Goal: Task Accomplishment & Management: Complete application form

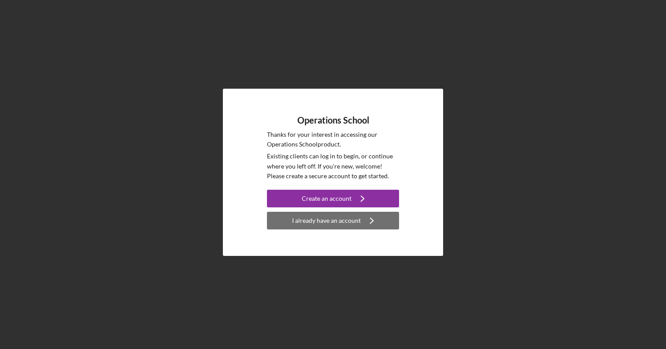
click at [324, 218] on div "I already have an account" at bounding box center [326, 221] width 69 height 18
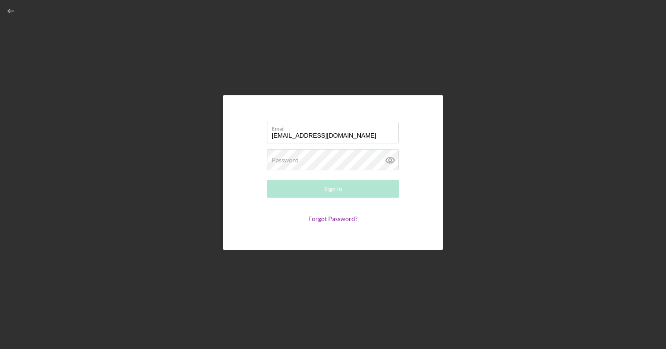
type input "[EMAIL_ADDRESS][DOMAIN_NAME]"
click at [309, 156] on div "Password Required" at bounding box center [333, 160] width 132 height 22
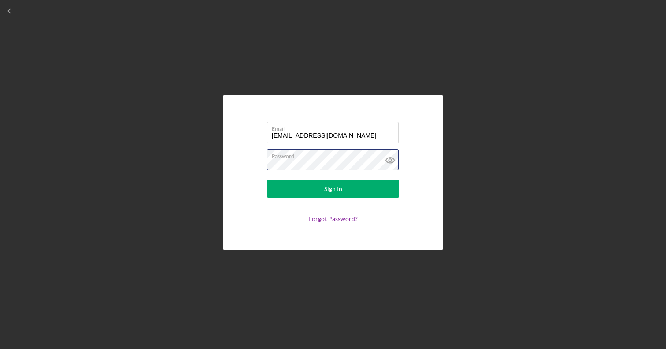
click at [333, 189] on button "Sign In" at bounding box center [333, 189] width 132 height 18
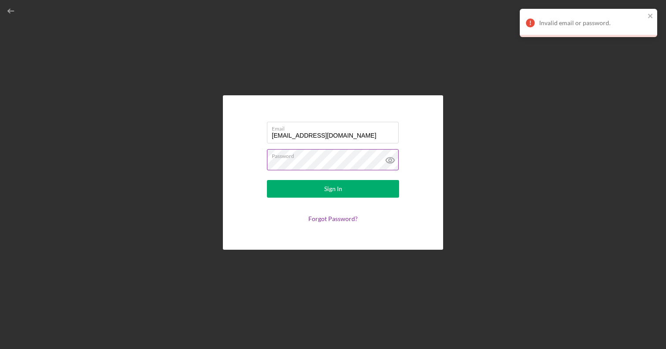
click at [389, 159] on icon at bounding box center [390, 160] width 3 height 3
click at [333, 189] on button "Sign In" at bounding box center [333, 189] width 132 height 18
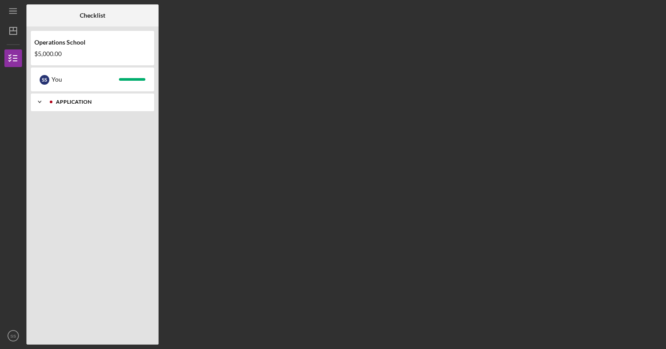
click at [115, 104] on div "Application" at bounding box center [99, 101] width 87 height 5
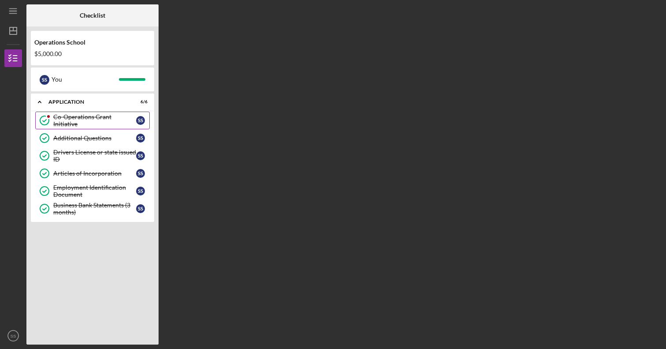
click at [119, 123] on div "Co-Operations Grant Initiative" at bounding box center [94, 120] width 83 height 14
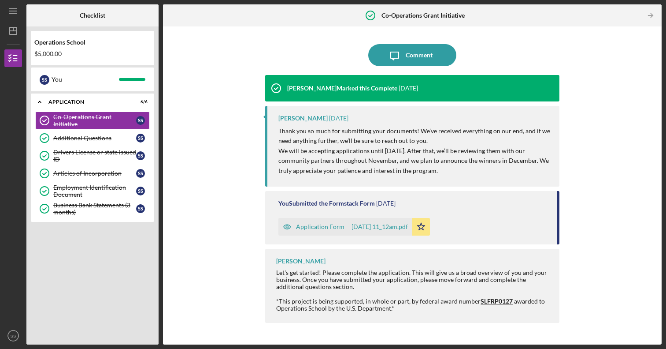
click at [84, 54] on div "$5,000.00" at bounding box center [92, 53] width 116 height 7
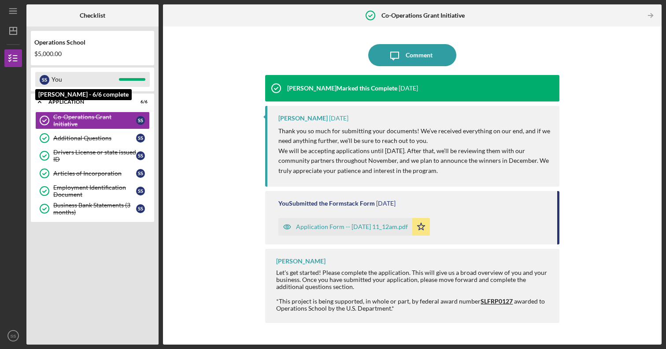
click at [82, 82] on div "You" at bounding box center [85, 79] width 67 height 15
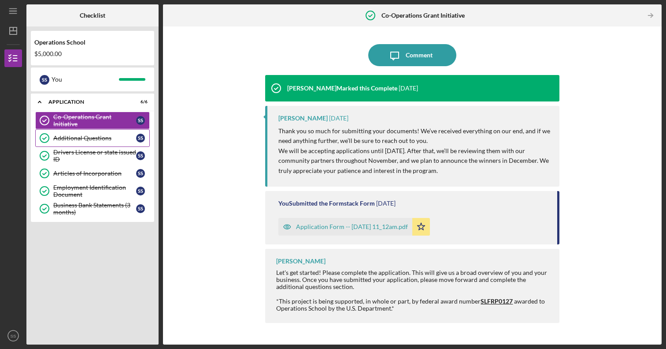
click at [80, 137] on div "Additional Questions" at bounding box center [94, 137] width 83 height 7
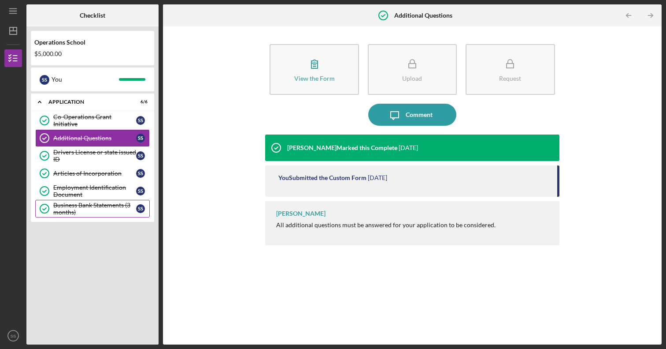
click at [69, 206] on div "Business Bank Statements (3 months)" at bounding box center [94, 208] width 83 height 14
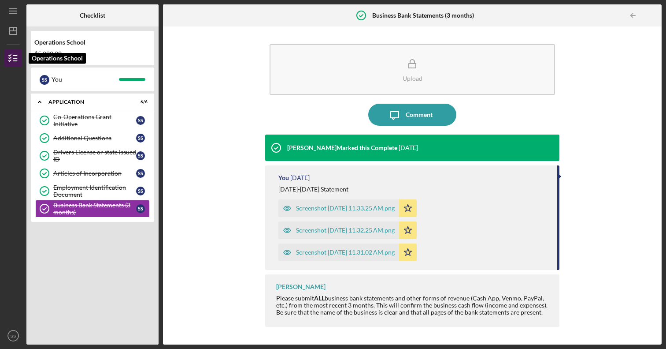
click at [8, 57] on icon "button" at bounding box center [13, 58] width 22 height 22
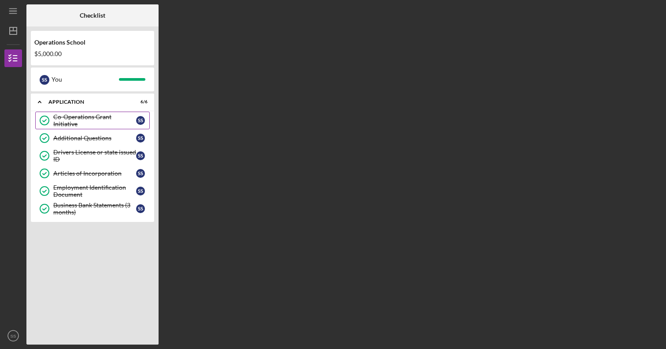
click at [118, 121] on div "Co-Operations Grant Initiative" at bounding box center [94, 120] width 83 height 14
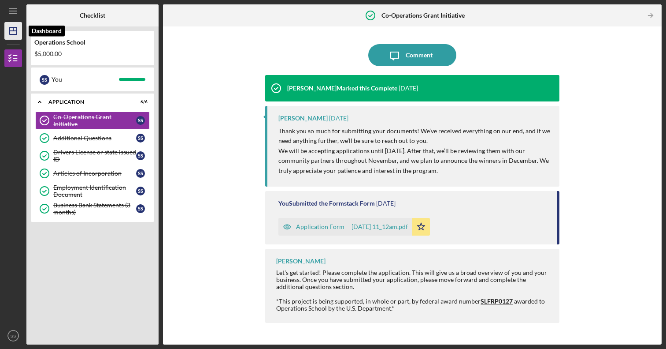
click at [16, 34] on polygon "button" at bounding box center [13, 30] width 7 height 7
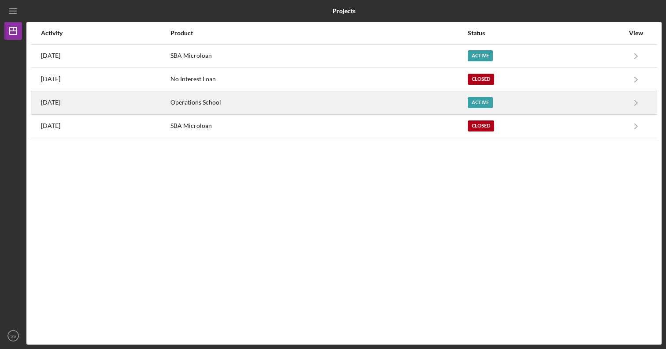
click at [237, 104] on div "Operations School" at bounding box center [319, 103] width 297 height 22
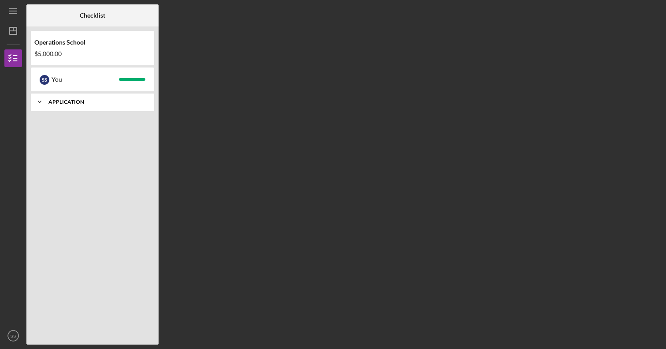
click at [130, 103] on div "Application" at bounding box center [95, 101] width 95 height 5
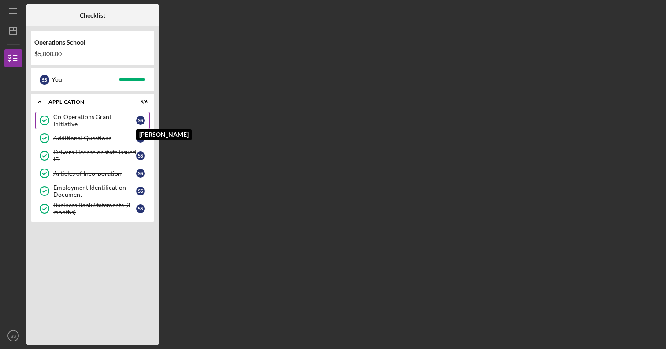
click at [139, 121] on div "S S" at bounding box center [140, 120] width 9 height 9
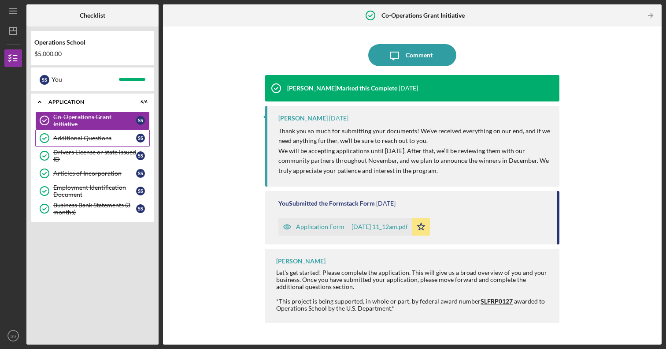
click at [91, 136] on div "Additional Questions" at bounding box center [94, 137] width 83 height 7
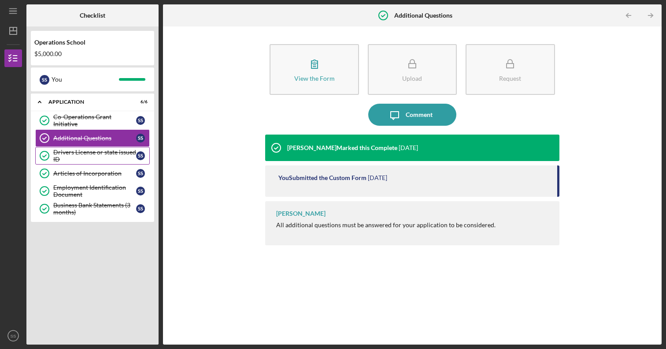
click at [95, 150] on div "Drivers License or state issued ID" at bounding box center [94, 156] width 83 height 14
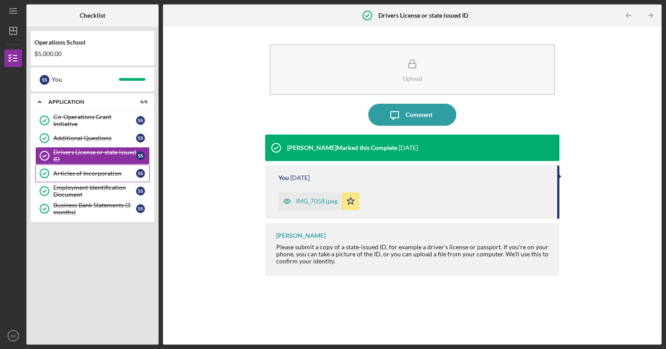
click at [93, 172] on div "Articles of Incorporation" at bounding box center [94, 173] width 83 height 7
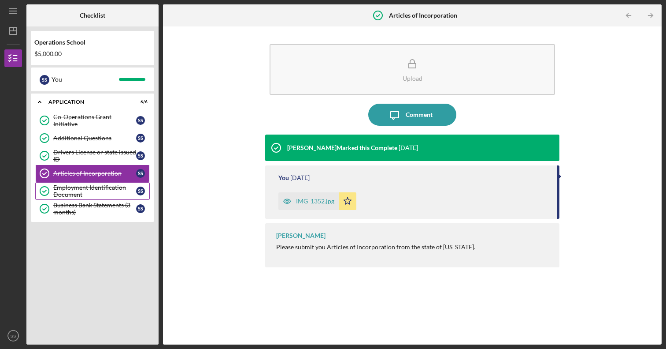
click at [90, 189] on div "Employment Identification Document" at bounding box center [94, 191] width 83 height 14
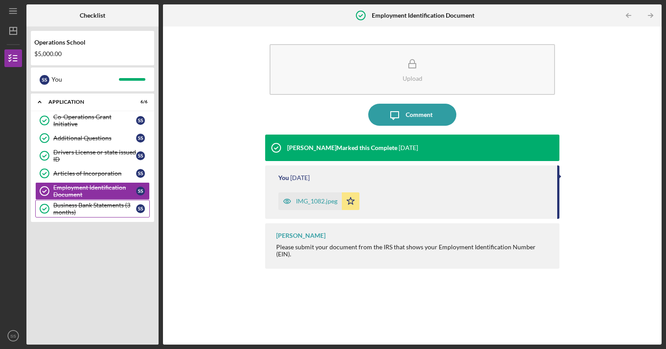
click at [82, 207] on div "Business Bank Statements (3 months)" at bounding box center [94, 208] width 83 height 14
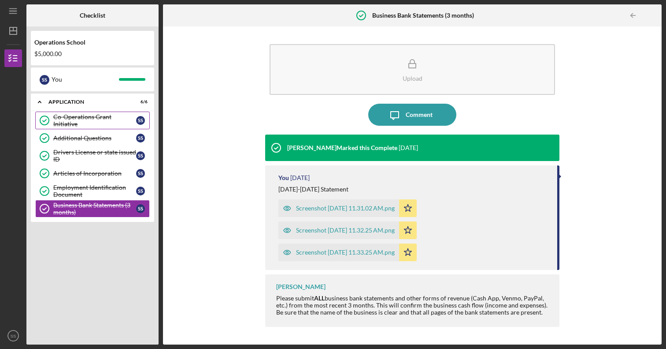
click at [85, 118] on div "Co-Operations Grant Initiative" at bounding box center [94, 120] width 83 height 14
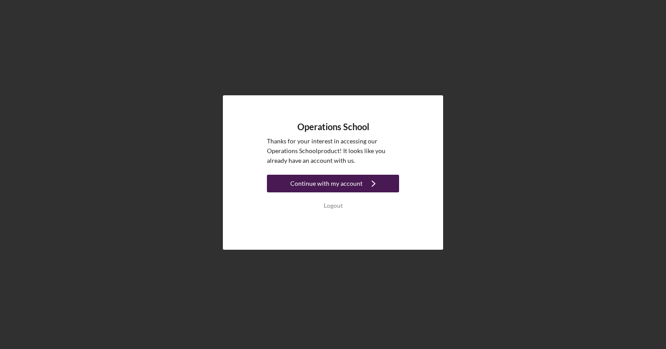
click at [326, 182] on div "Continue with my account" at bounding box center [326, 184] width 72 height 18
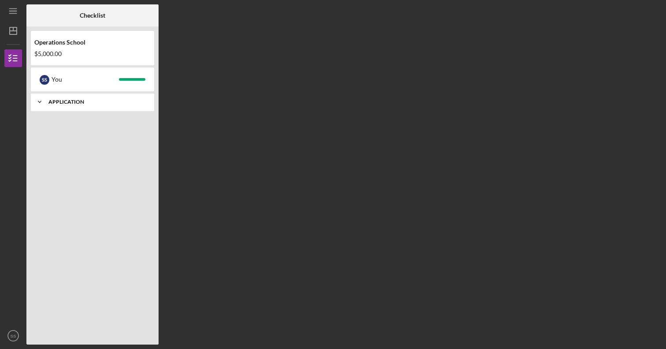
click at [93, 108] on div "Icon/Expander Application 6 / 6" at bounding box center [92, 102] width 123 height 18
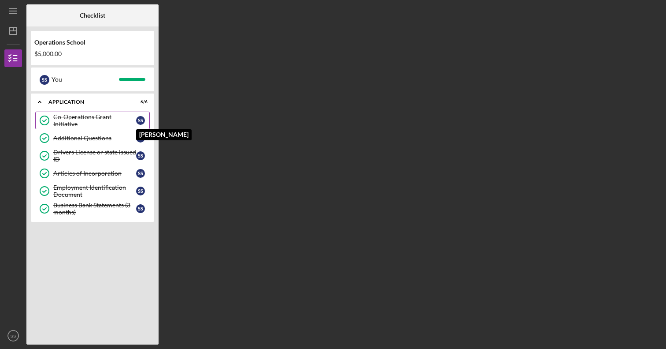
click at [140, 119] on div "S S" at bounding box center [140, 120] width 9 height 9
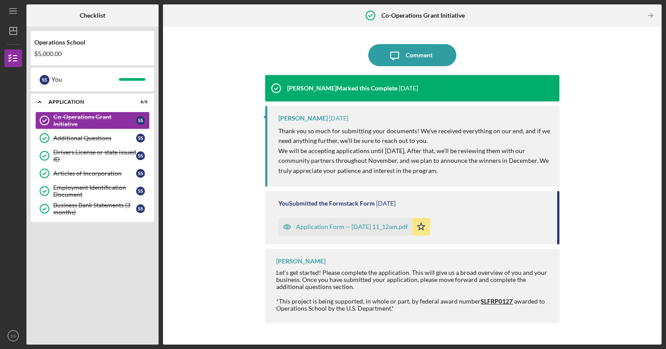
click at [339, 225] on div "Application Form -- [DATE] 11_12am.pdf" at bounding box center [352, 226] width 112 height 7
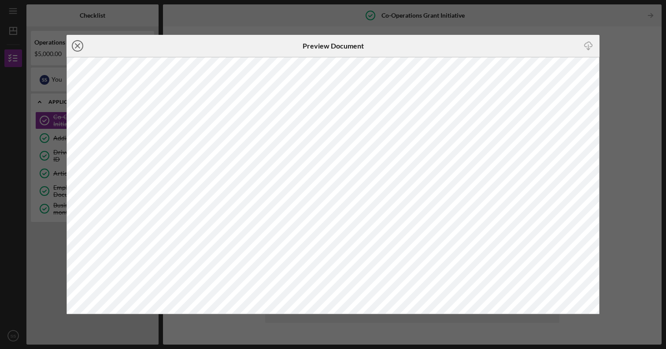
click at [72, 46] on icon "Icon/Close" at bounding box center [78, 46] width 22 height 22
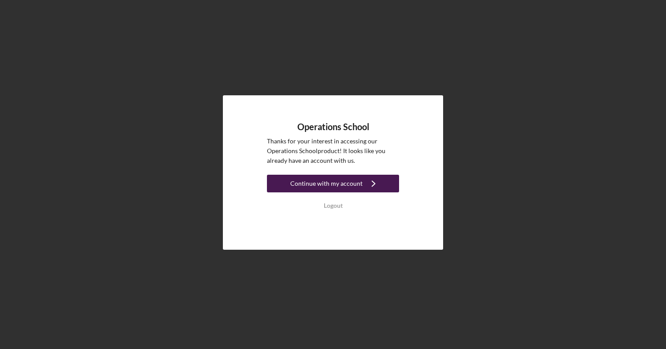
click at [331, 186] on div "Continue with my account" at bounding box center [326, 184] width 72 height 18
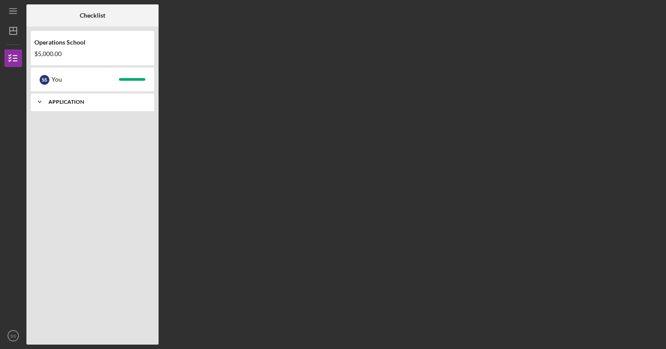
click at [102, 105] on div "Icon/Expander Application 6 / 6" at bounding box center [92, 102] width 123 height 18
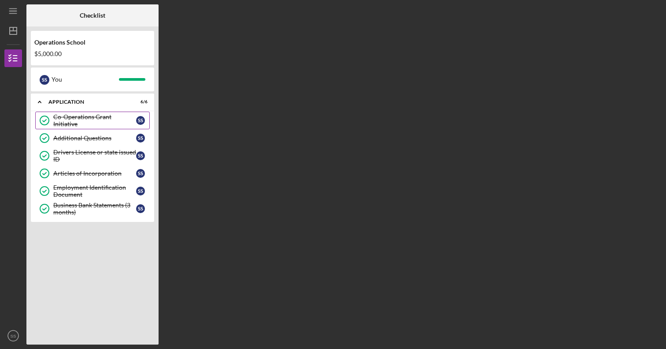
click at [114, 117] on div "Co-Operations Grant Initiative" at bounding box center [94, 120] width 83 height 14
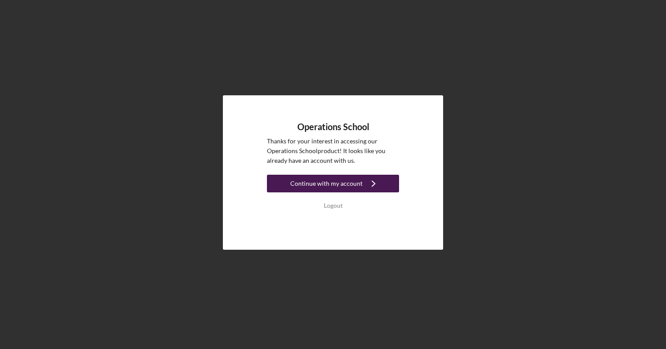
click at [330, 179] on div "Continue with my account" at bounding box center [326, 184] width 72 height 18
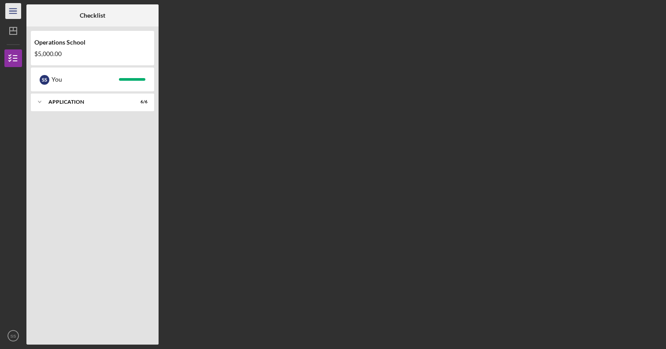
click at [16, 9] on icon "Icon/Menu" at bounding box center [14, 11] width 20 height 20
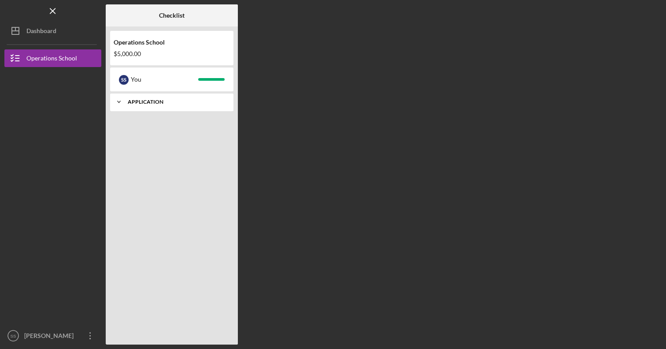
click at [162, 101] on div "Application" at bounding box center [175, 101] width 95 height 5
